Goal: Task Accomplishment & Management: Manage account settings

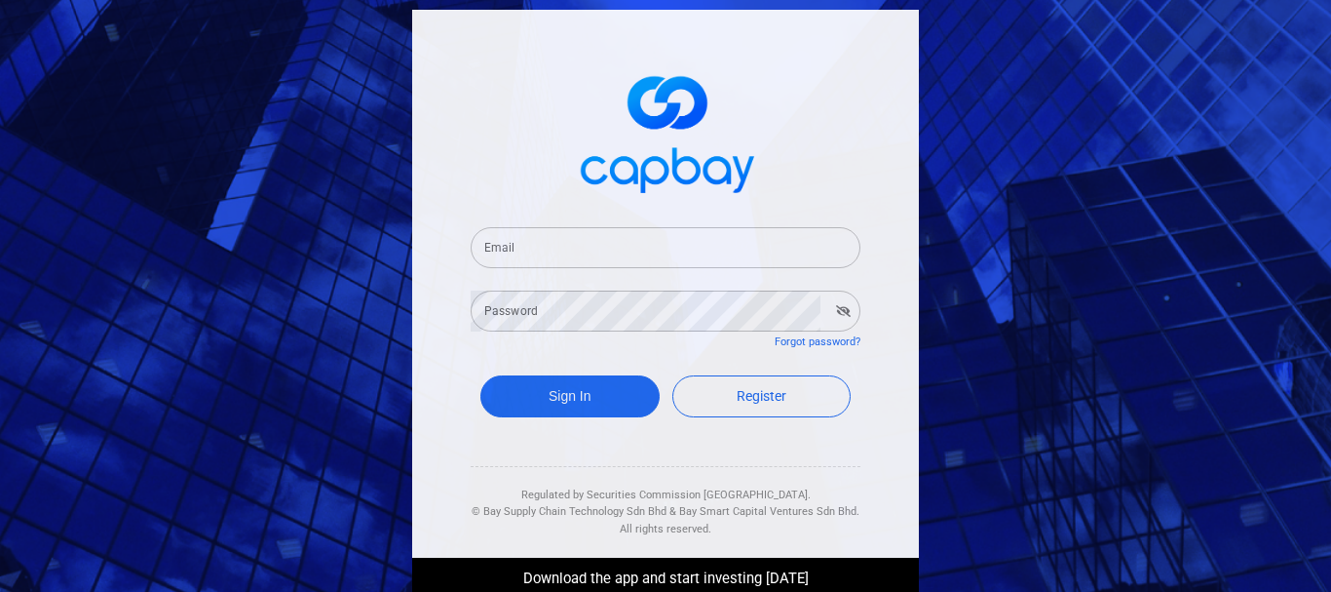
click at [611, 264] on input "Email" at bounding box center [666, 247] width 390 height 41
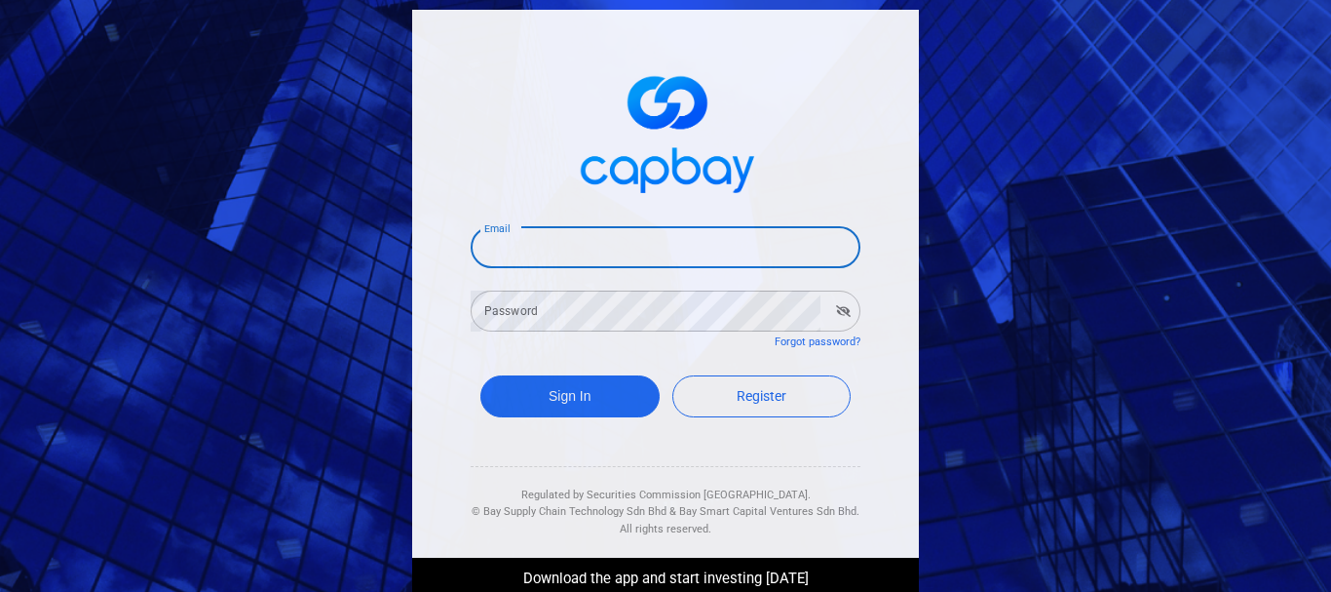
type input "[EMAIL_ADDRESS][DOMAIN_NAME]"
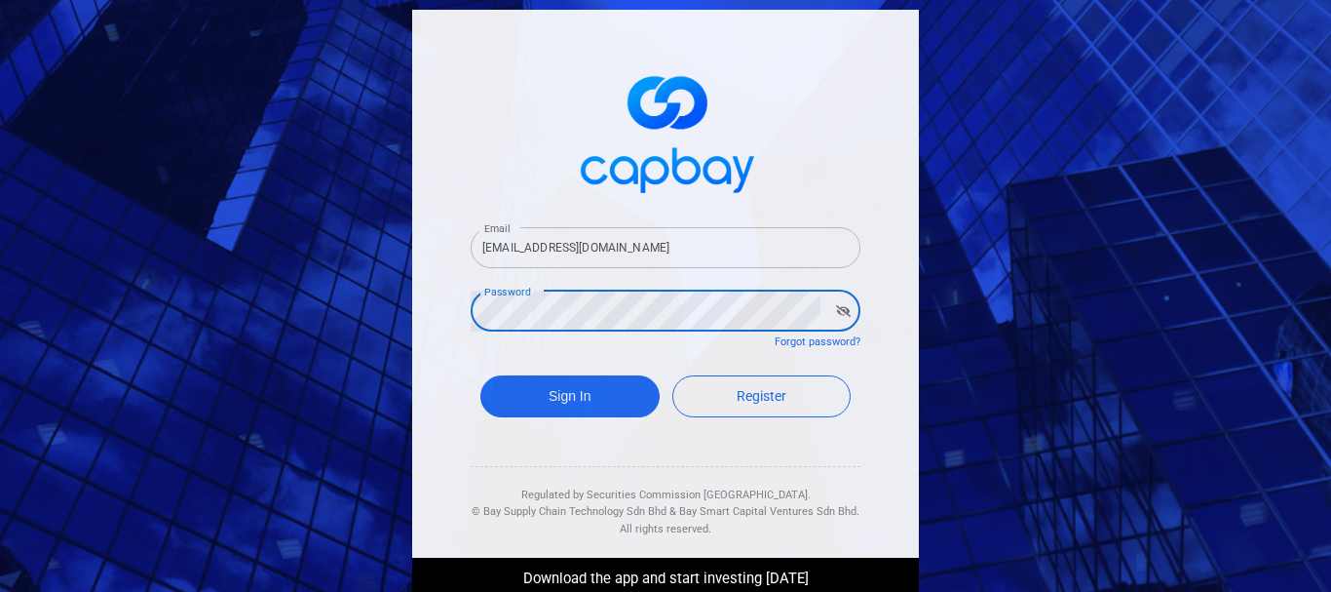
click at [481, 375] on button "Sign In" at bounding box center [570, 396] width 179 height 42
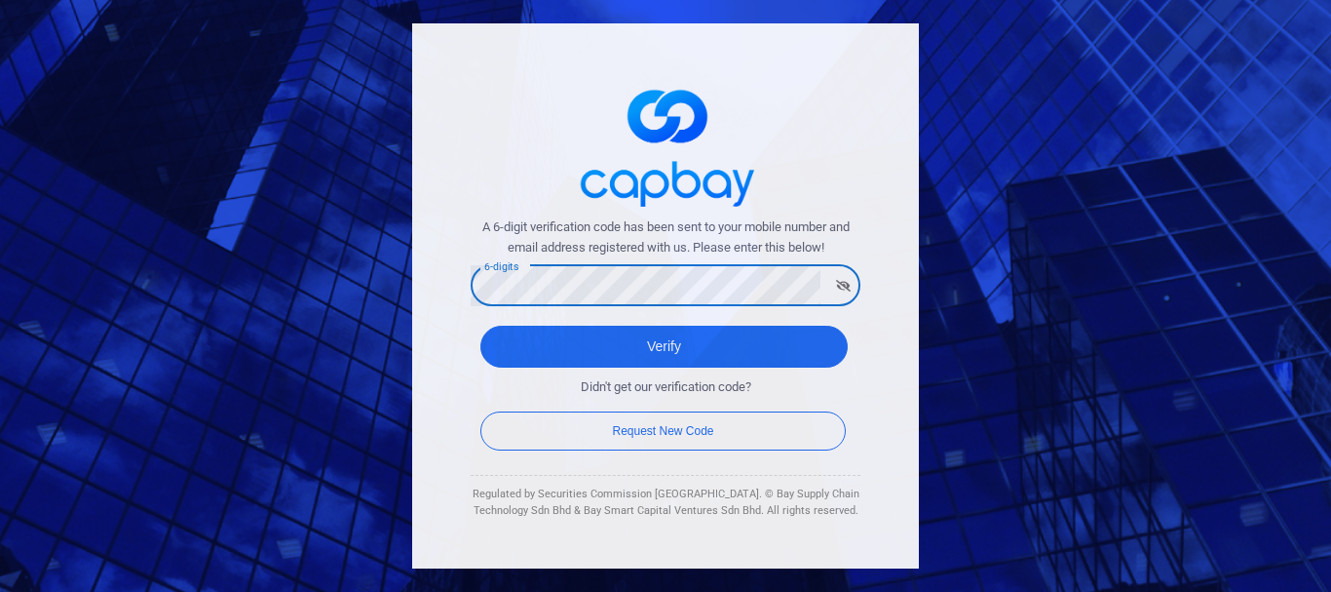
click at [481, 326] on button "Verify" at bounding box center [664, 347] width 367 height 42
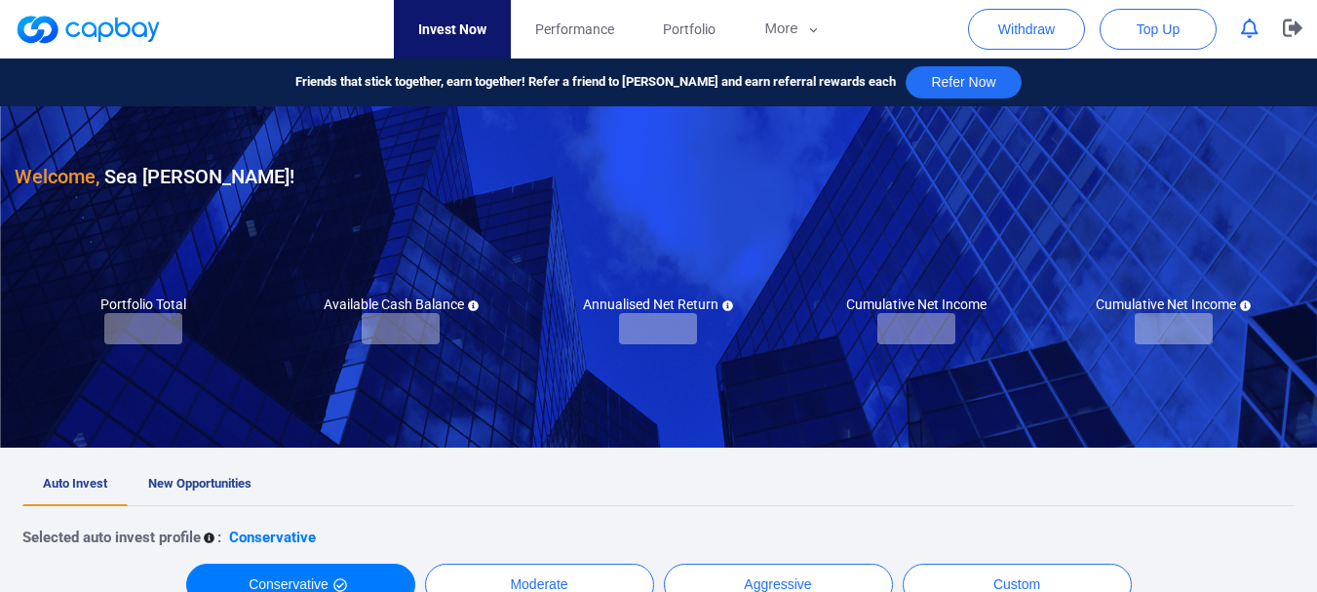
checkbox input "true"
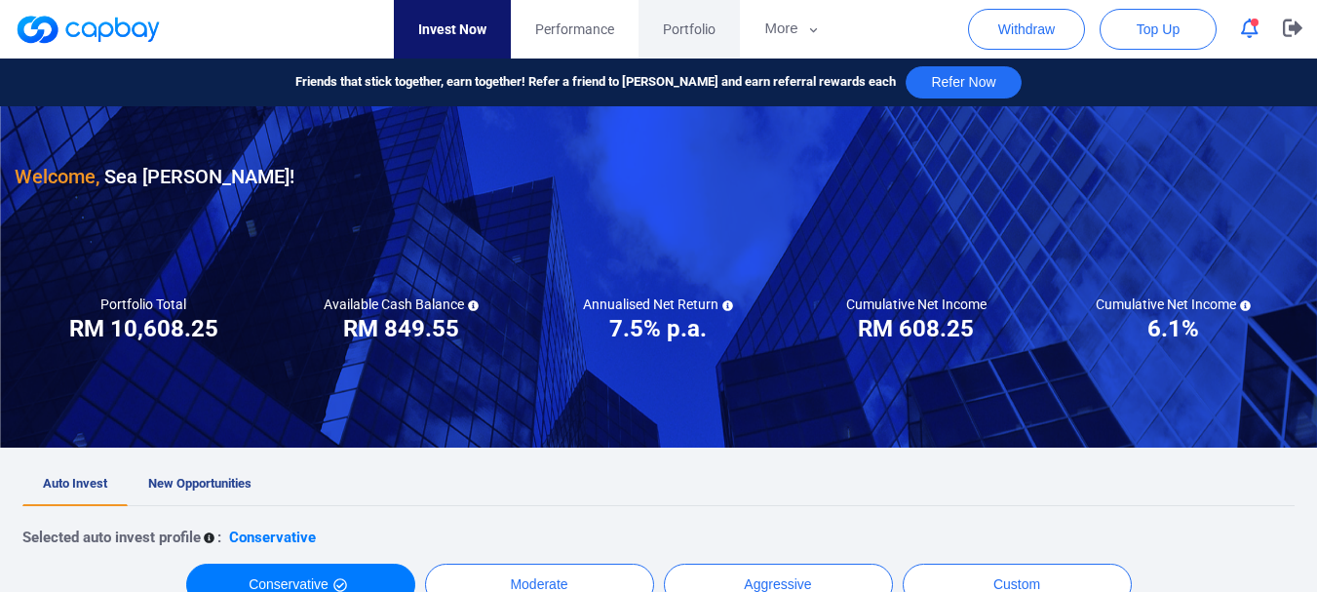
click at [682, 24] on span "Portfolio" at bounding box center [689, 29] width 53 height 21
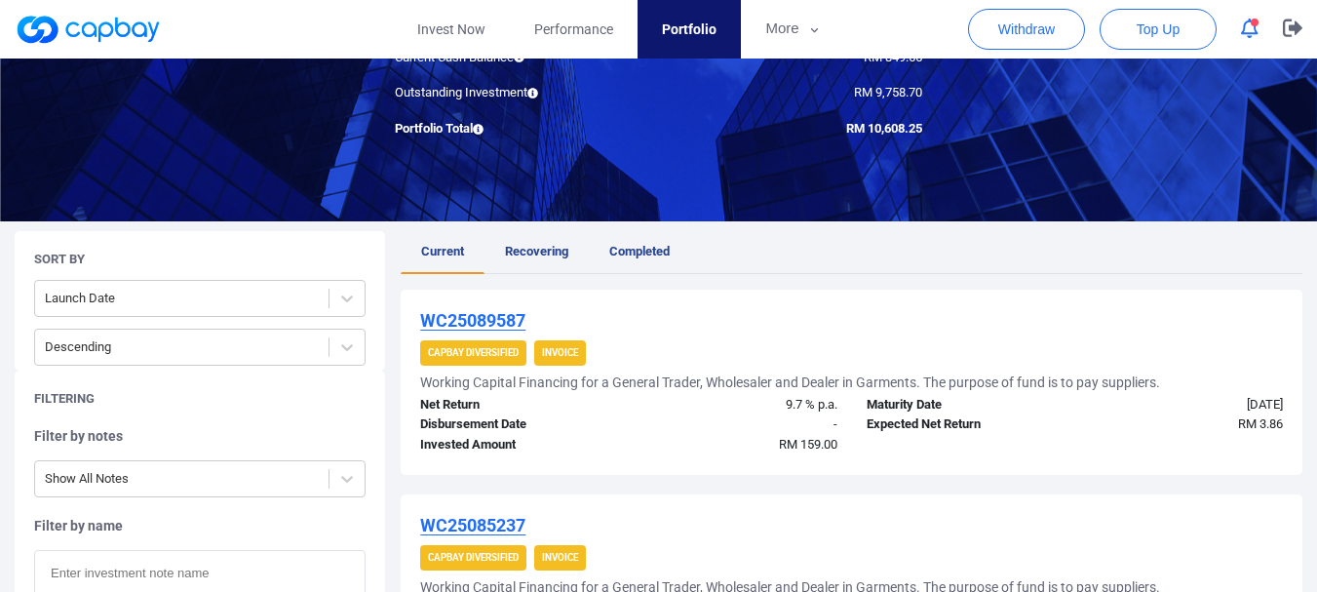
scroll to position [292, 0]
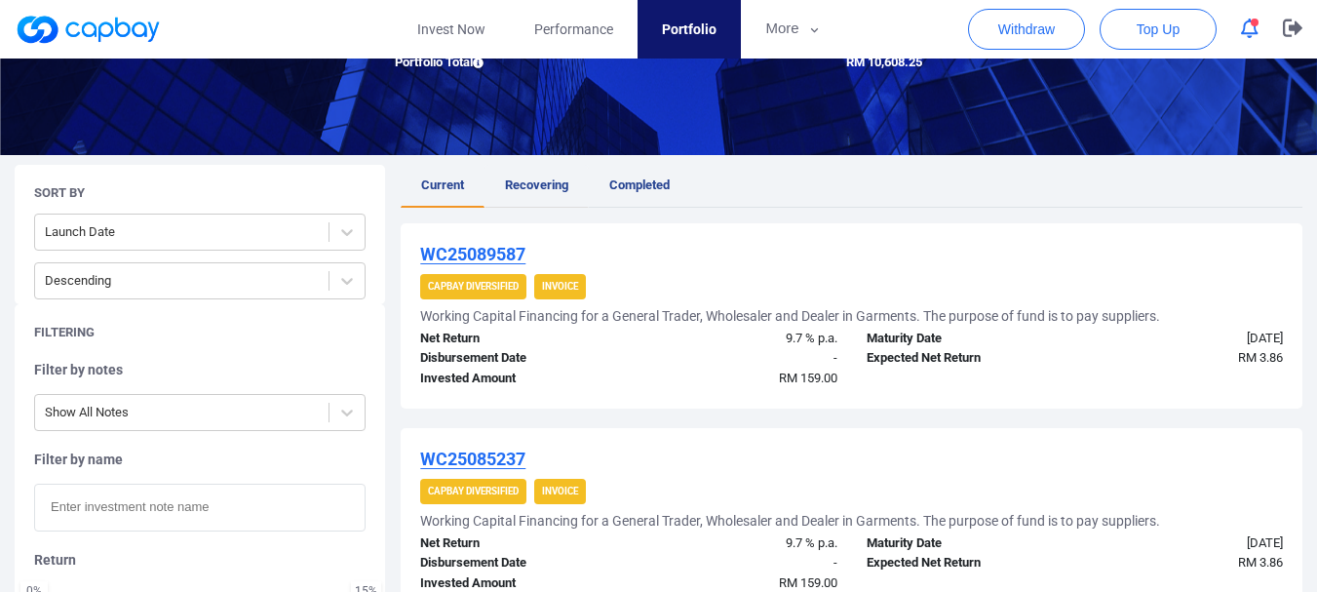
click at [550, 185] on span "Recovering" at bounding box center [536, 184] width 63 height 15
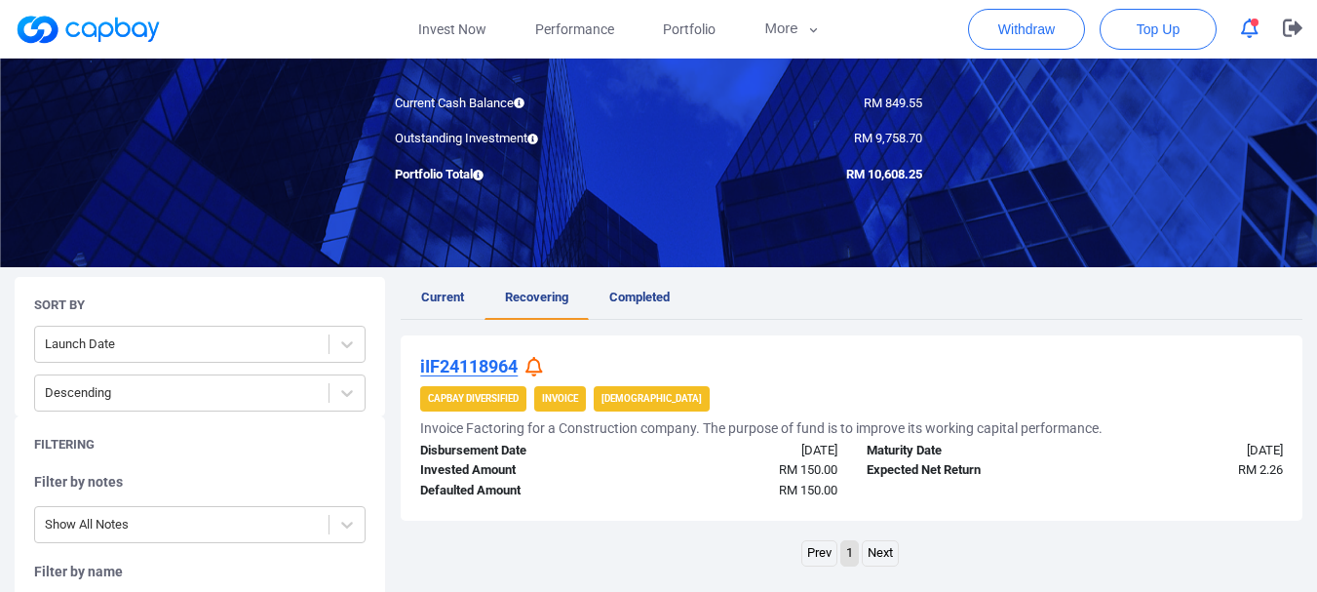
scroll to position [390, 0]
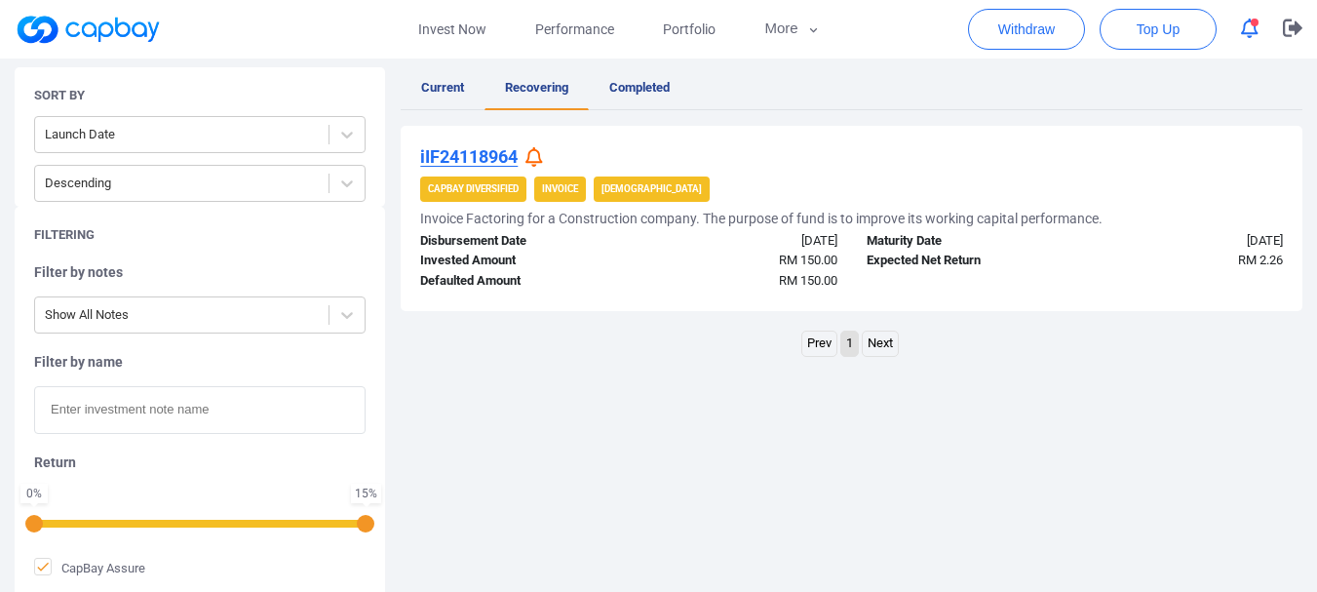
click at [536, 149] on icon at bounding box center [534, 157] width 18 height 20
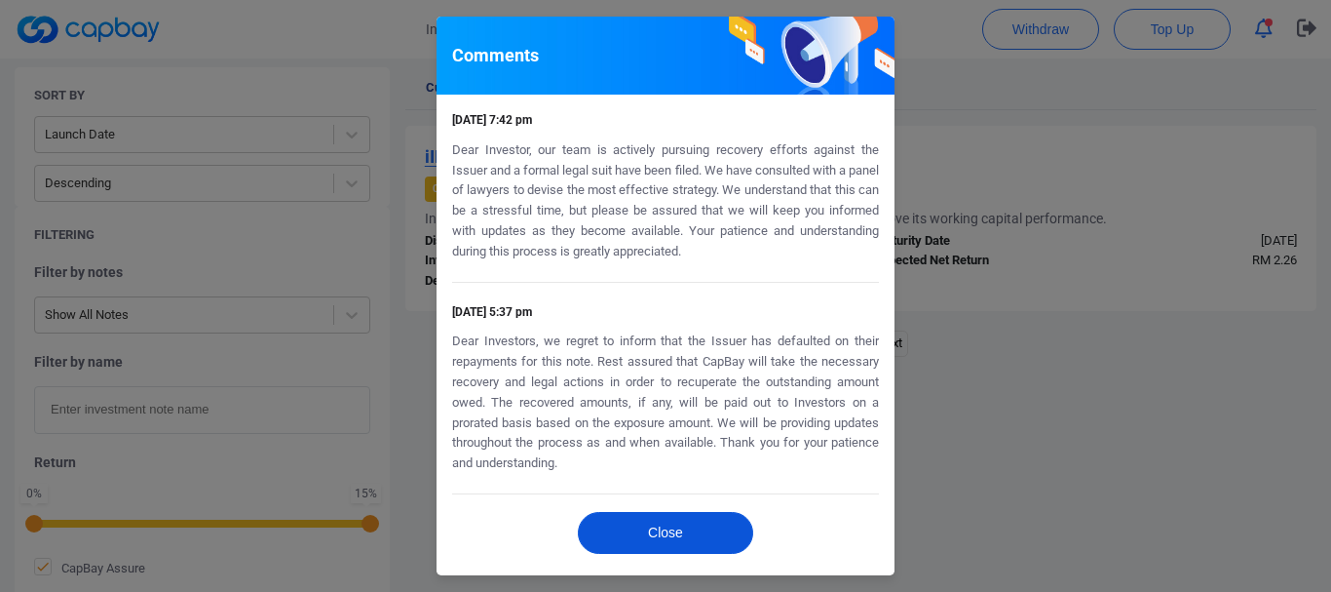
click at [680, 527] on button "Close" at bounding box center [665, 533] width 175 height 42
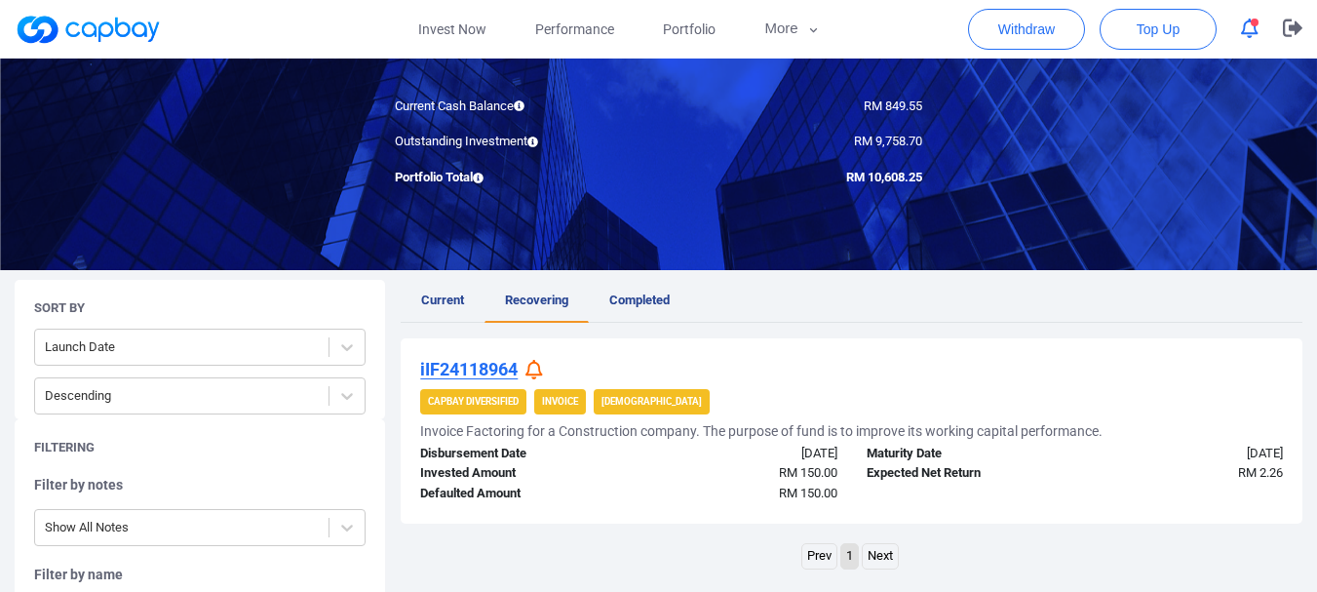
scroll to position [292, 0]
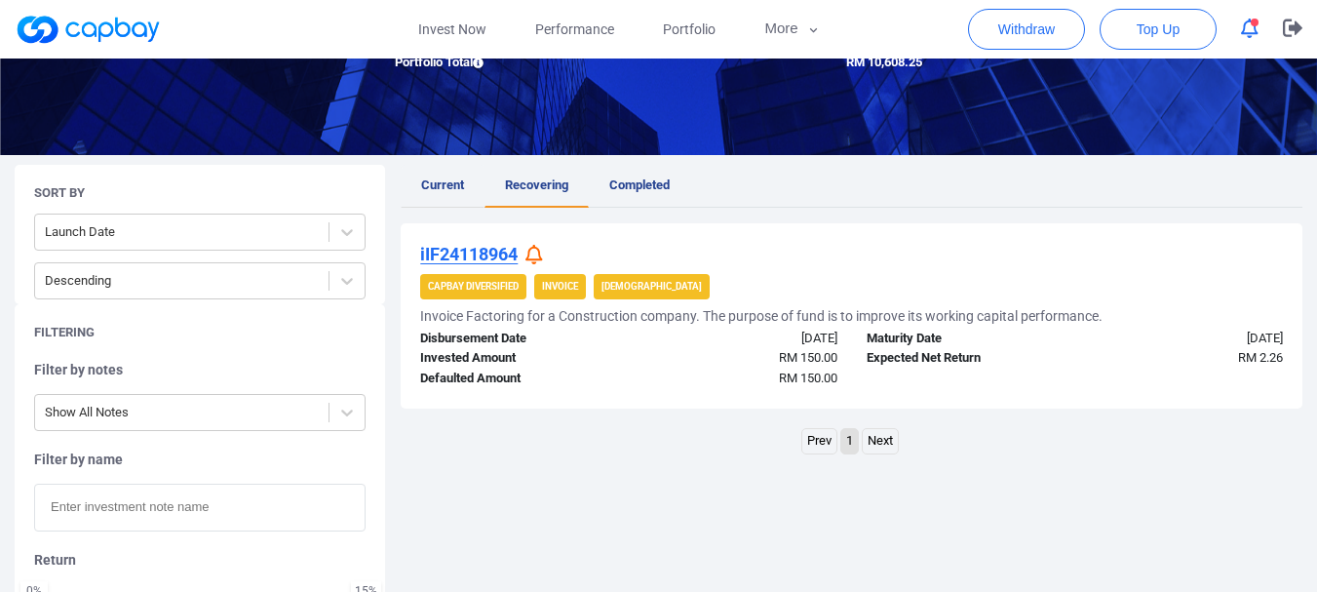
click at [443, 180] on span "Current" at bounding box center [442, 184] width 43 height 15
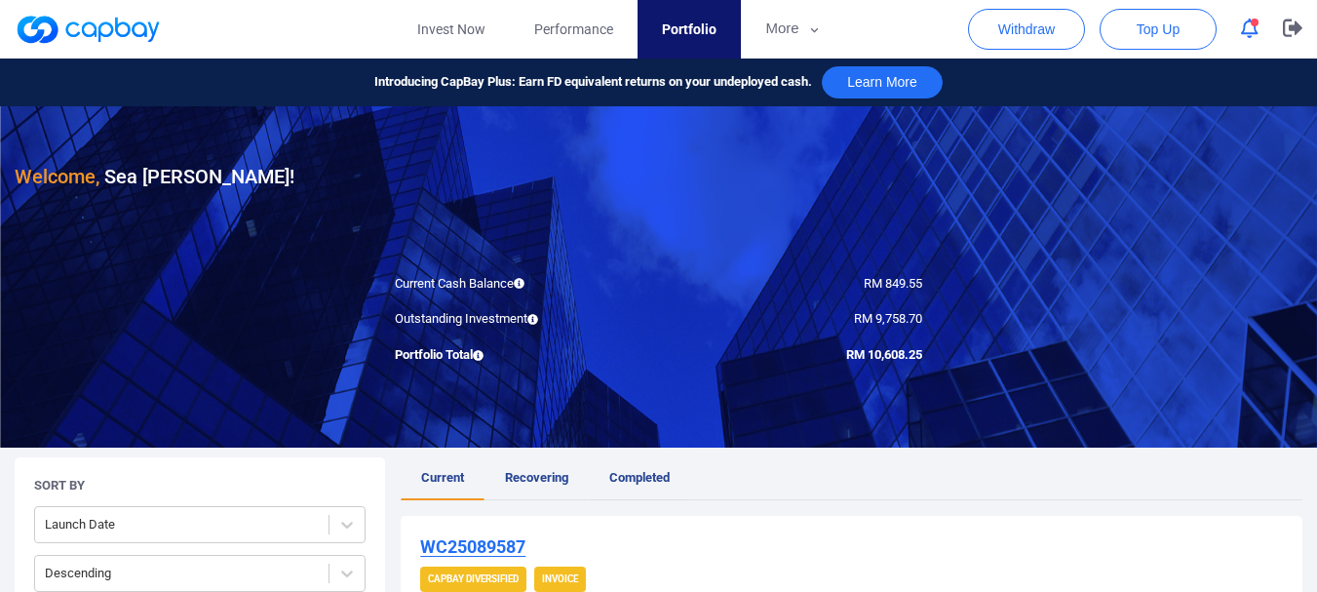
click at [632, 471] on span "Completed" at bounding box center [639, 477] width 60 height 15
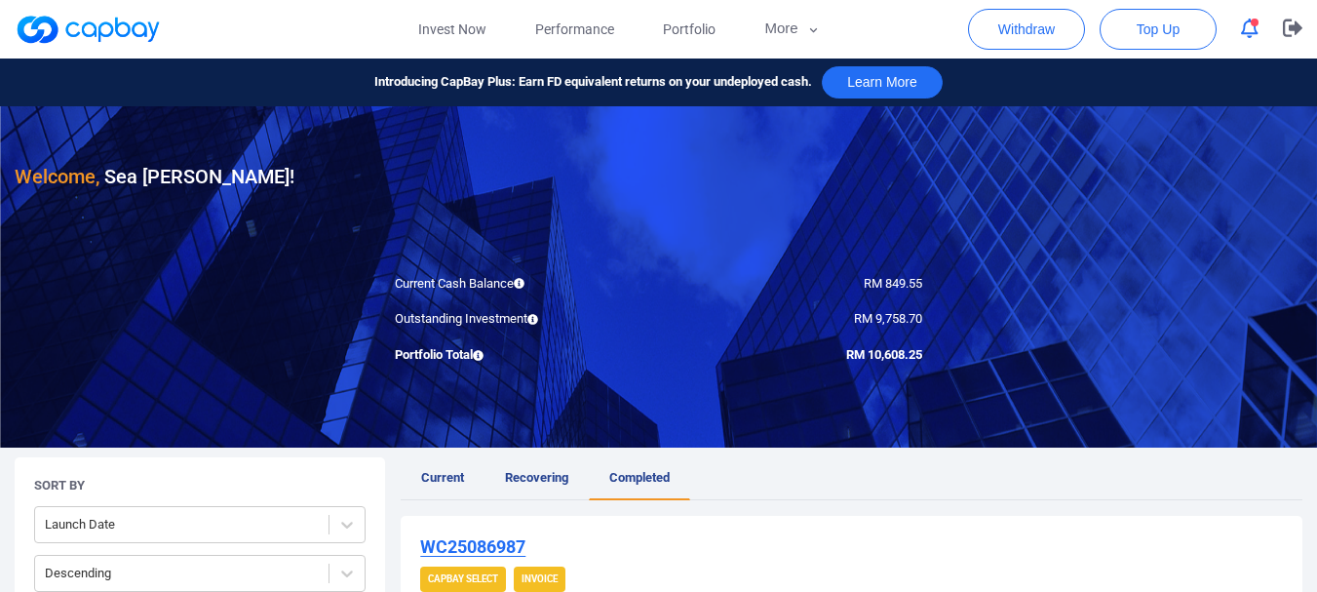
click at [1243, 34] on icon "button" at bounding box center [1250, 29] width 18 height 20
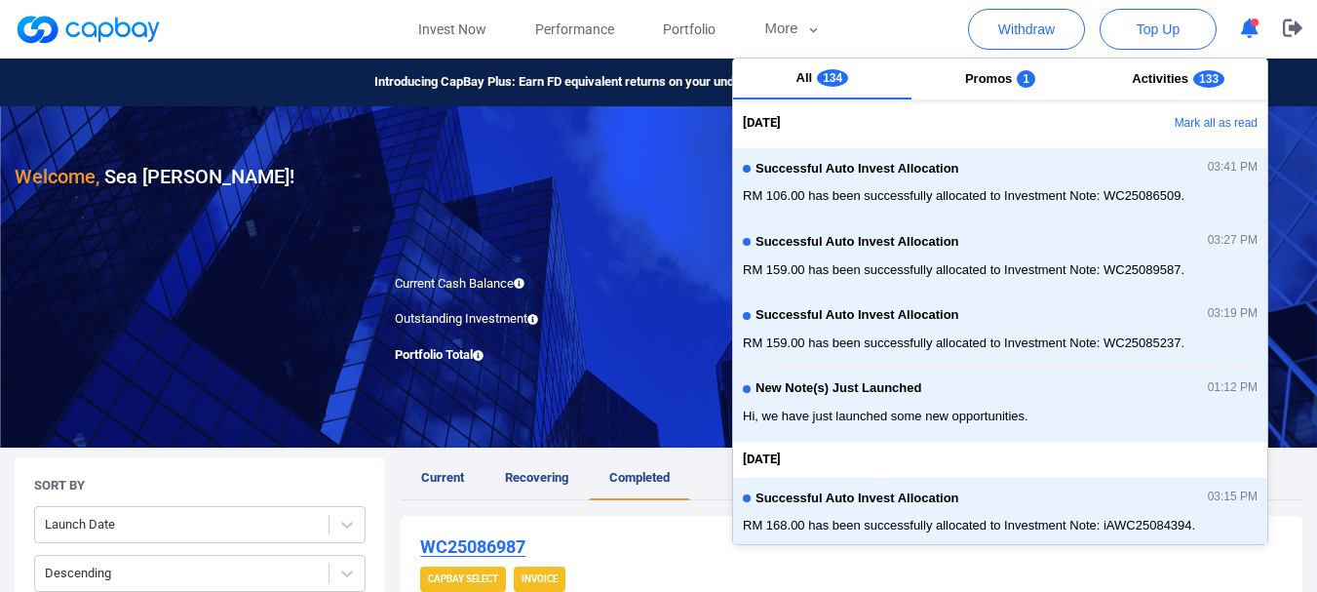
click at [1243, 34] on icon "button" at bounding box center [1250, 29] width 18 height 20
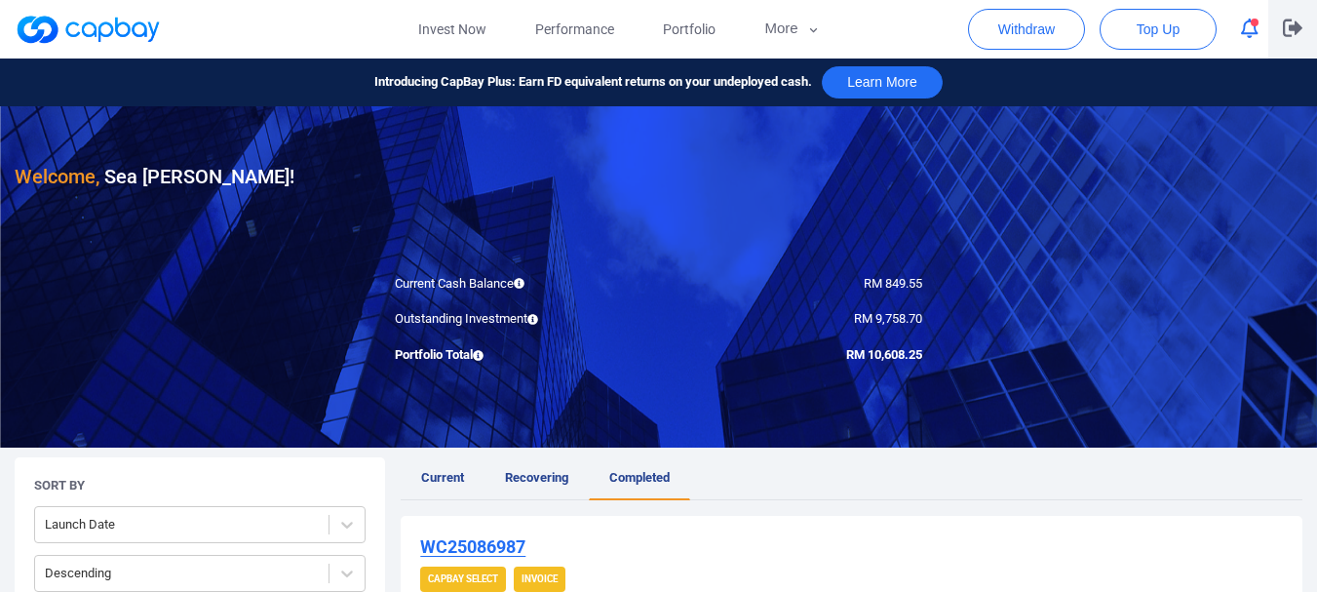
click at [1292, 27] on icon "button" at bounding box center [1292, 28] width 19 height 18
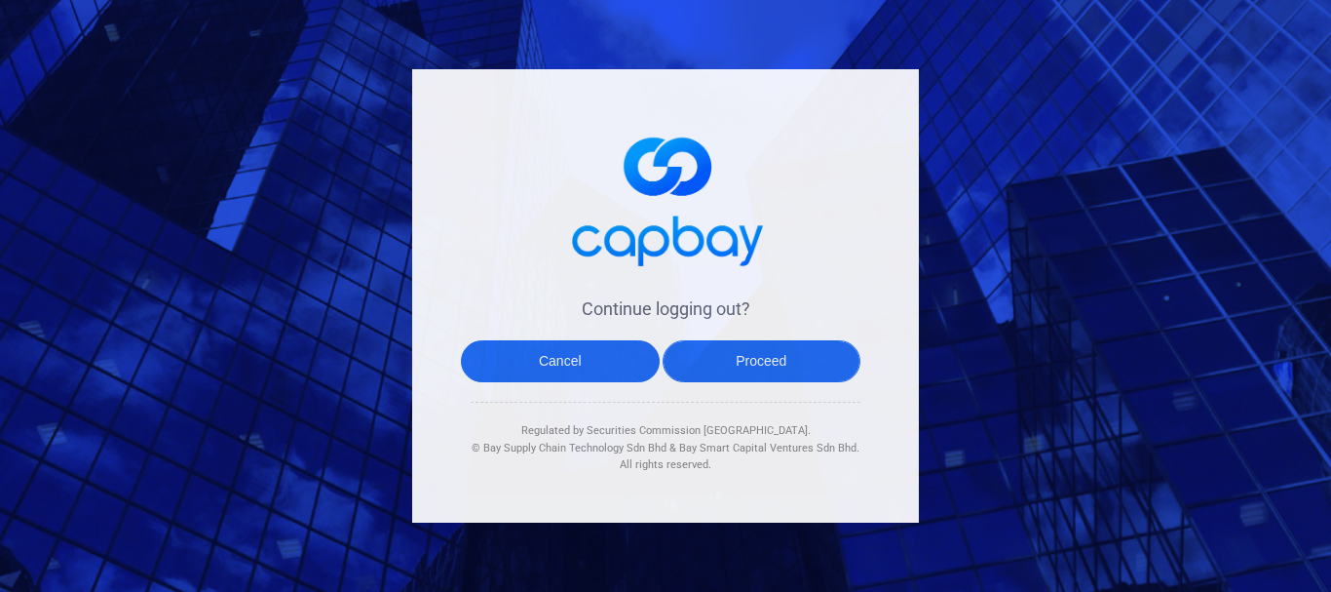
click at [713, 353] on button "Proceed" at bounding box center [762, 361] width 199 height 42
